Goal: Transaction & Acquisition: Subscribe to service/newsletter

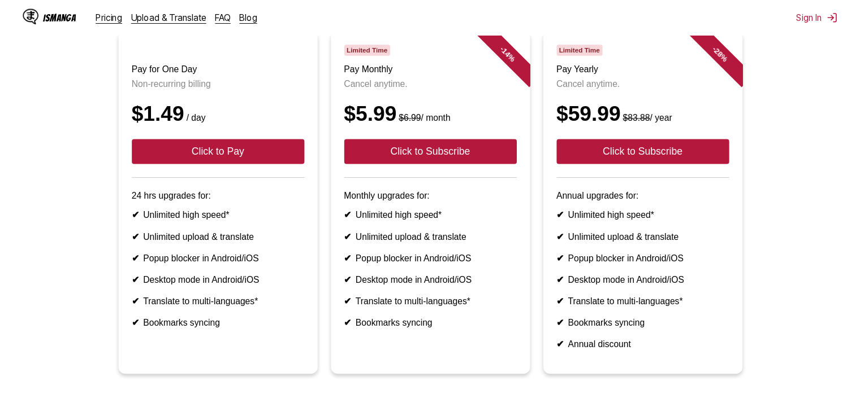
scroll to position [6, 0]
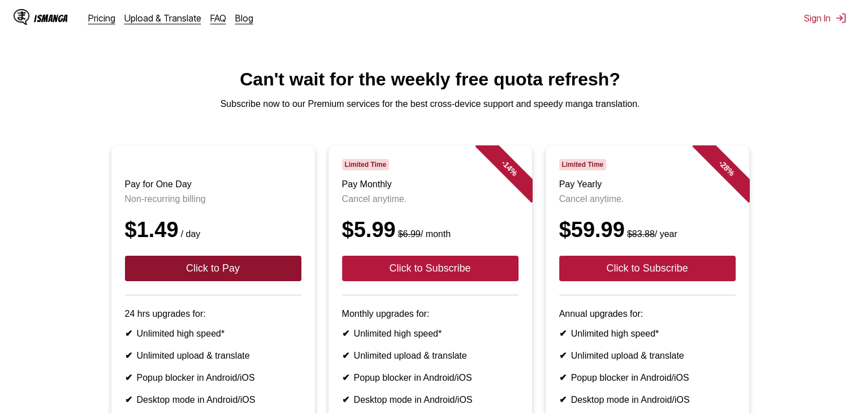
click at [224, 268] on button "Click to Pay" at bounding box center [213, 267] width 176 height 25
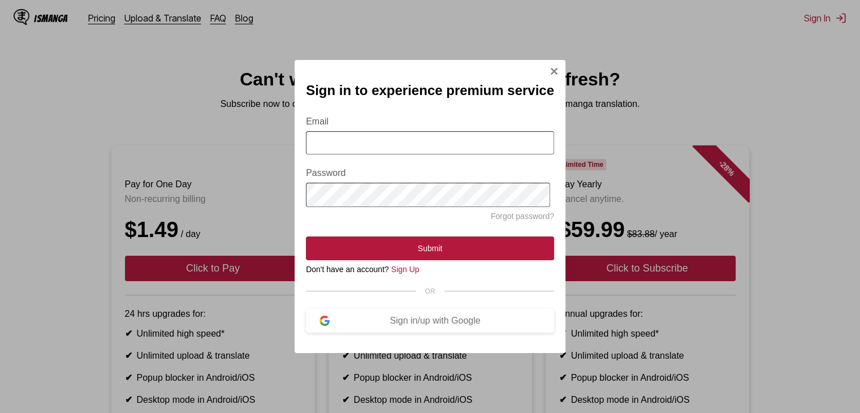
click at [395, 146] on input "Email" at bounding box center [430, 142] width 248 height 23
click at [387, 325] on div "Sign in/up with Google" at bounding box center [434, 320] width 211 height 10
